Goal: Book appointment/travel/reservation

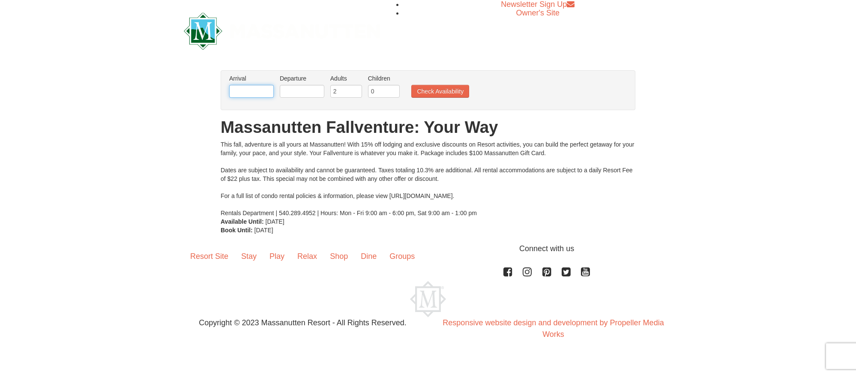
click at [262, 90] on input "text" at bounding box center [251, 91] width 45 height 13
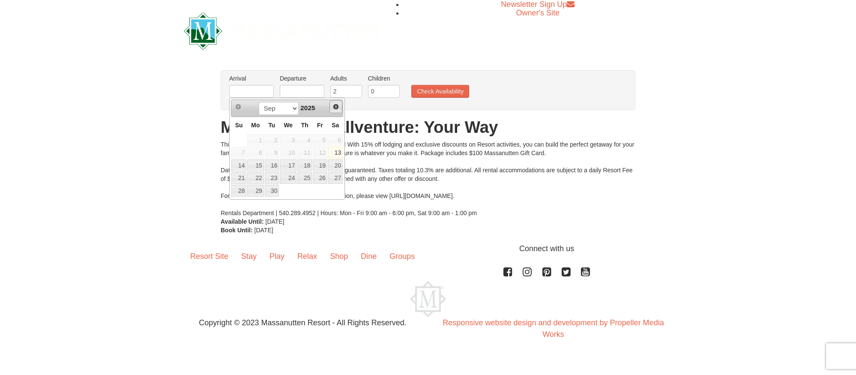
click at [335, 107] on span "Next" at bounding box center [335, 106] width 7 height 7
click at [322, 165] on link "17" at bounding box center [320, 165] width 15 height 12
type input "[DATE]"
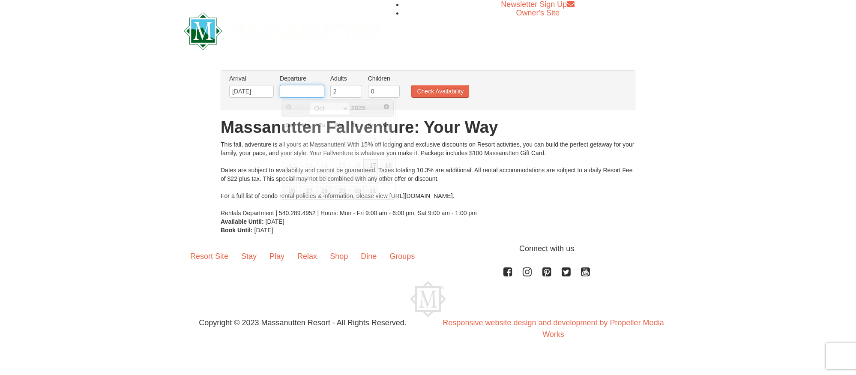
click at [308, 91] on input "text" at bounding box center [302, 91] width 45 height 13
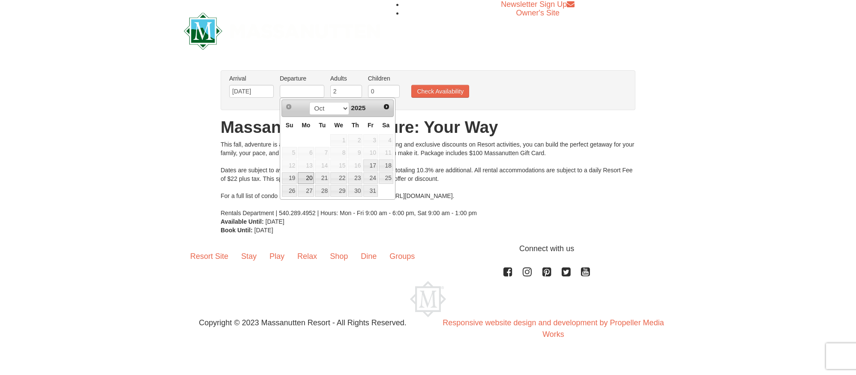
click at [307, 177] on link "20" at bounding box center [306, 178] width 16 height 12
type input "[DATE]"
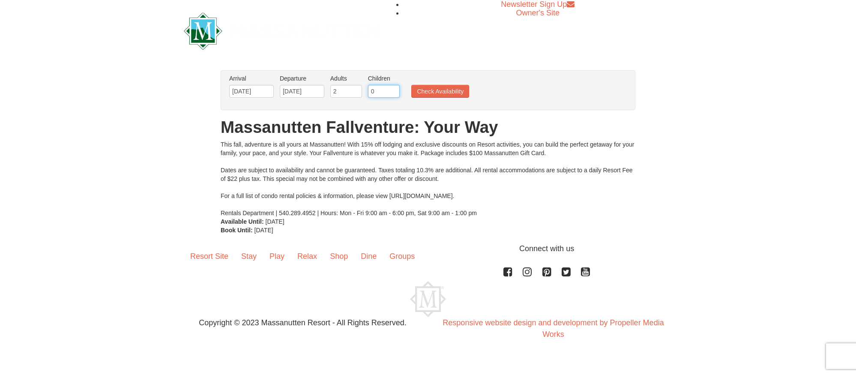
click at [385, 90] on input "0" at bounding box center [384, 91] width 32 height 13
click at [393, 90] on input "1" at bounding box center [384, 91] width 32 height 13
type input "2"
click at [393, 90] on input "2" at bounding box center [384, 91] width 32 height 13
drag, startPoint x: 440, startPoint y: 92, endPoint x: 460, endPoint y: 107, distance: 25.1
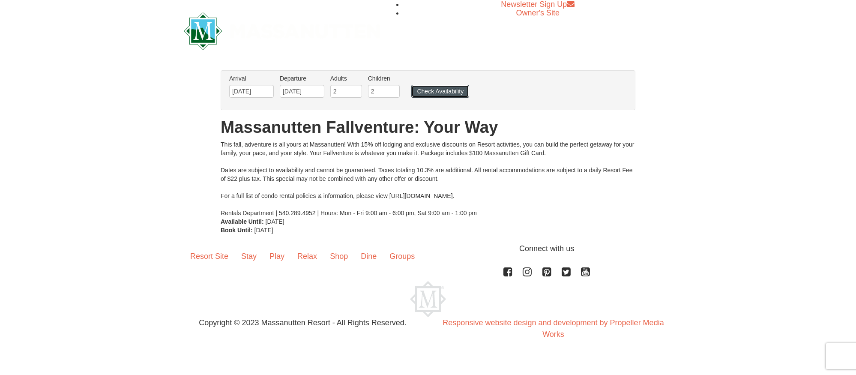
click at [440, 92] on button "Check Availability" at bounding box center [440, 91] width 58 height 13
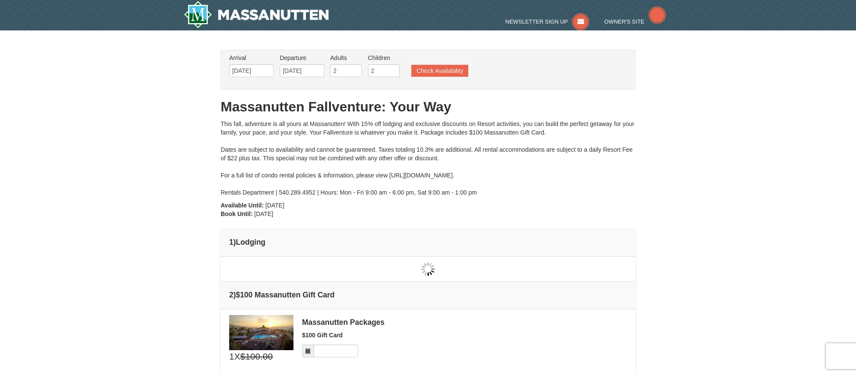
type input "[DATE]"
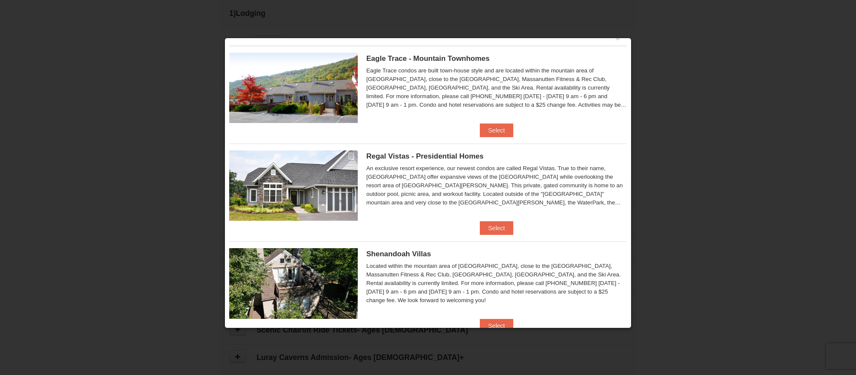
scroll to position [10, 0]
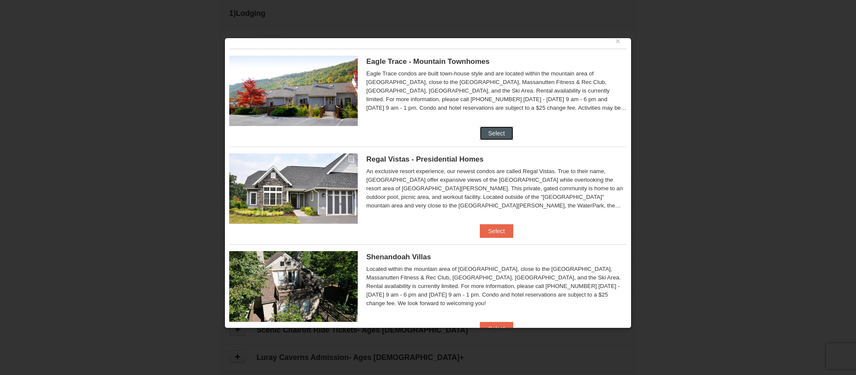
click at [494, 129] on button "Select" at bounding box center [497, 133] width 34 height 14
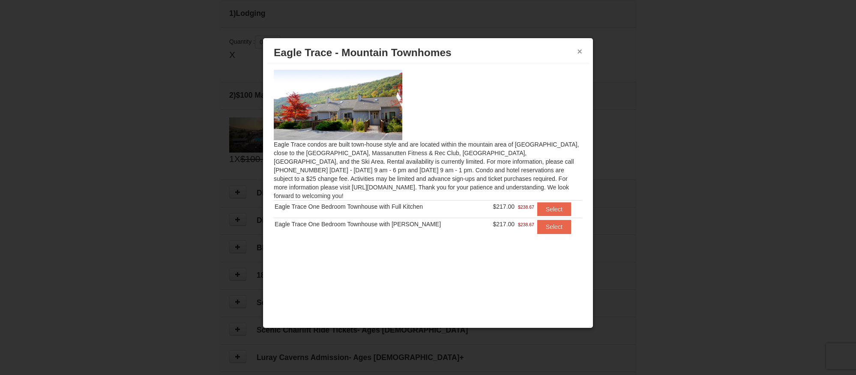
drag, startPoint x: 580, startPoint y: 51, endPoint x: 575, endPoint y: 56, distance: 6.4
click at [580, 51] on button "×" at bounding box center [579, 51] width 5 height 9
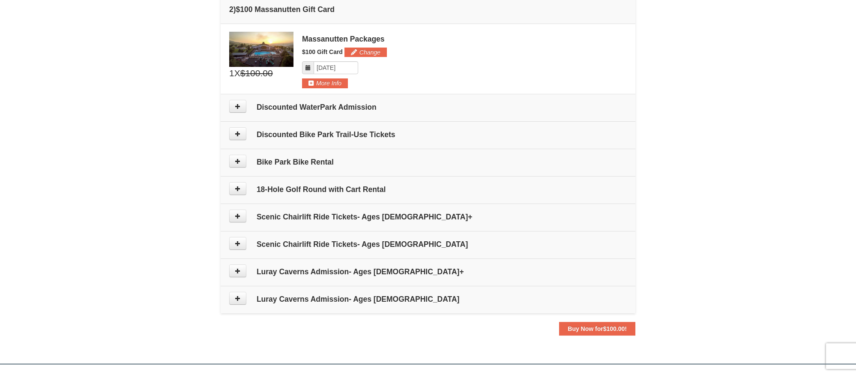
scroll to position [315, 0]
click at [238, 186] on icon at bounding box center [238, 188] width 6 height 6
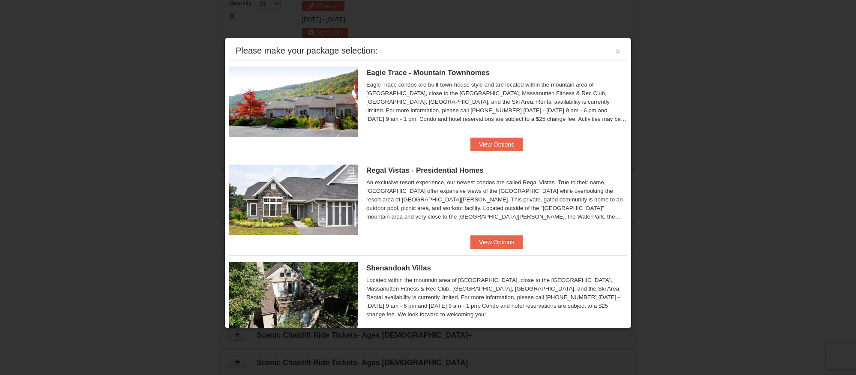
scroll to position [264, 0]
click at [619, 50] on button "×" at bounding box center [617, 51] width 5 height 9
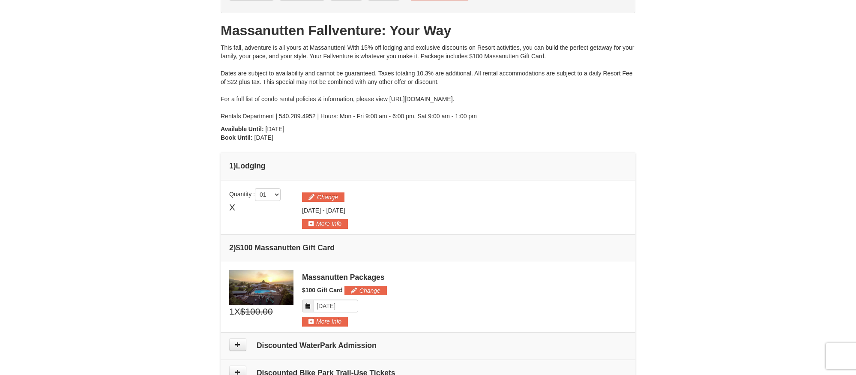
scroll to position [0, 0]
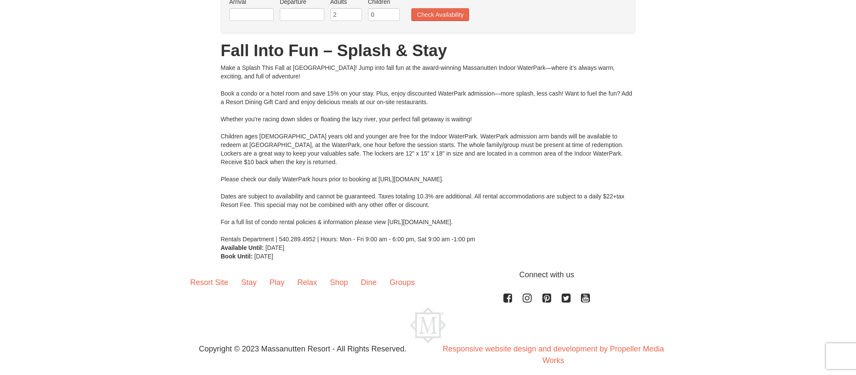
scroll to position [84, 0]
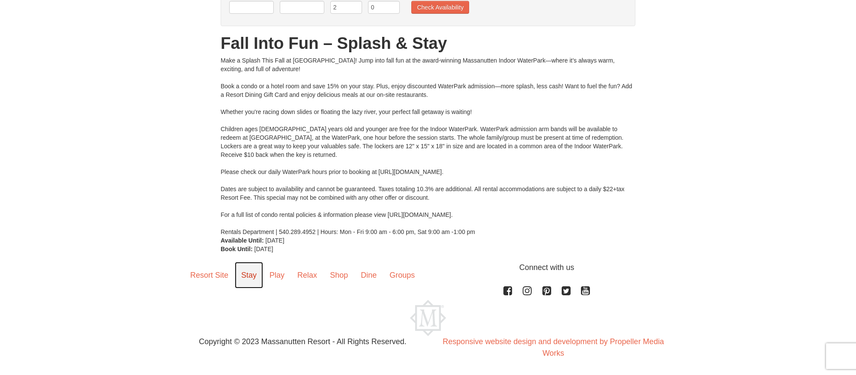
click at [248, 276] on link "Stay" at bounding box center [249, 275] width 28 height 27
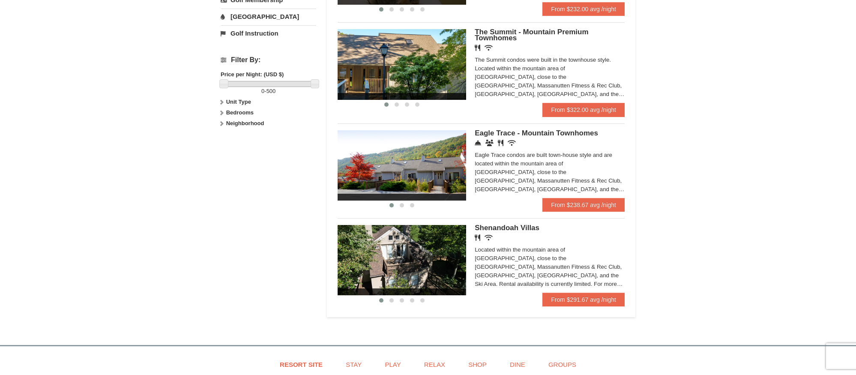
scroll to position [353, 0]
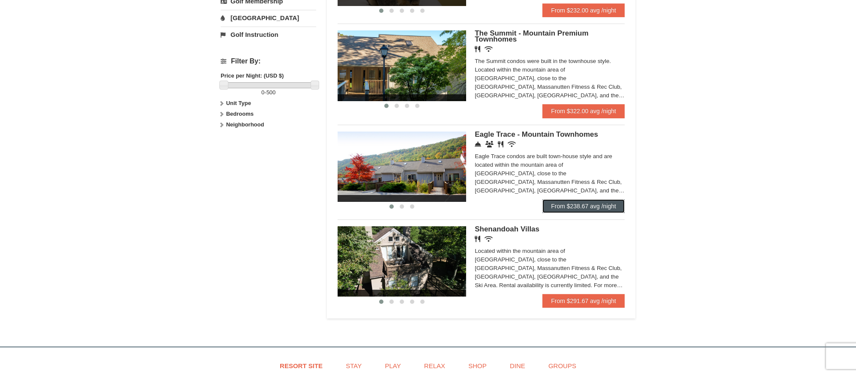
click at [575, 205] on link "From $238.67 avg /night" at bounding box center [583, 206] width 82 height 14
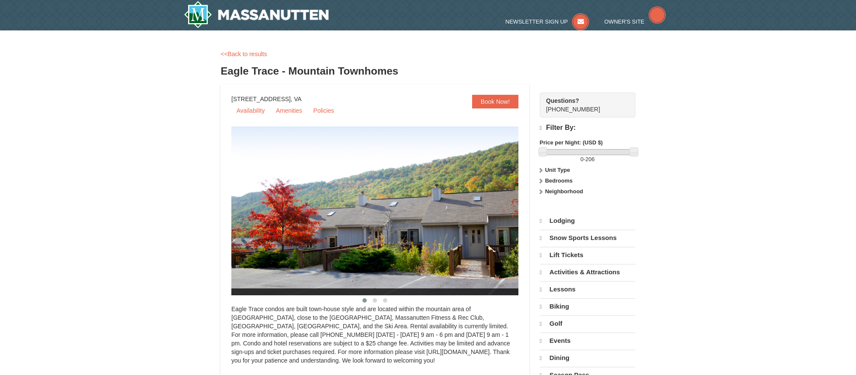
select select "9"
